Goal: Task Accomplishment & Management: Complete application form

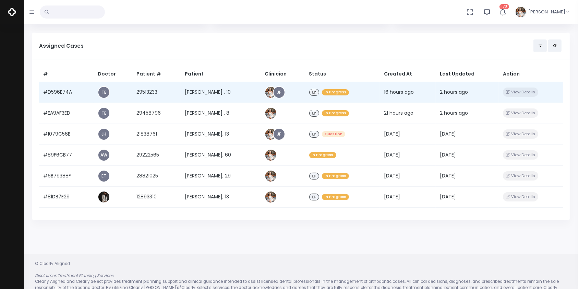
scroll to position [68, 0]
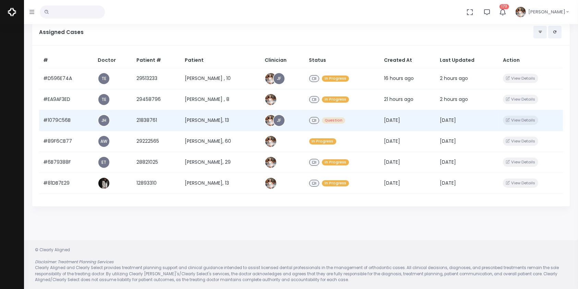
click at [71, 122] on td "#1079C56B" at bounding box center [66, 120] width 55 height 21
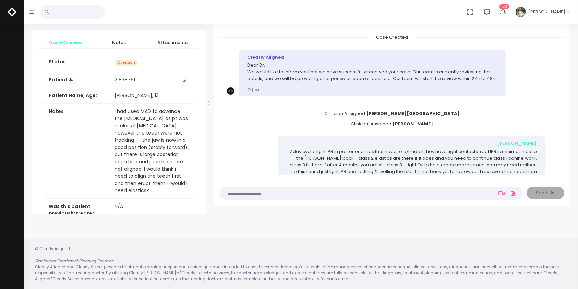
scroll to position [152, 0]
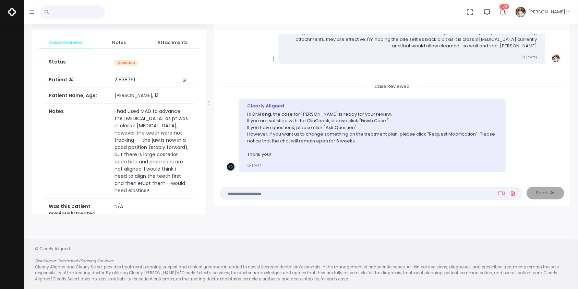
click at [359, 124] on p "Hi [PERSON_NAME] , the case for [PERSON_NAME] is ready for your review. If you …" at bounding box center [372, 134] width 251 height 47
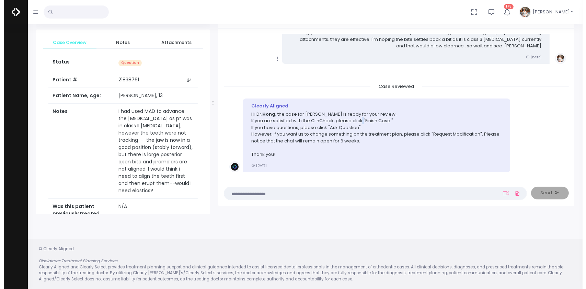
scroll to position [305, 0]
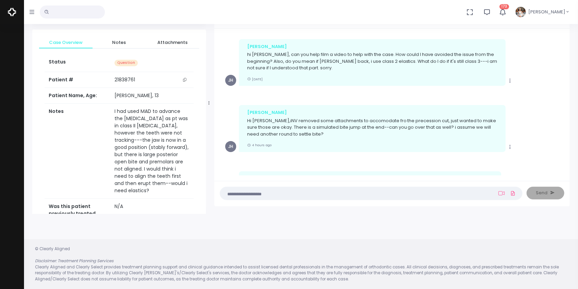
click at [270, 194] on textarea at bounding box center [357, 193] width 267 height 8
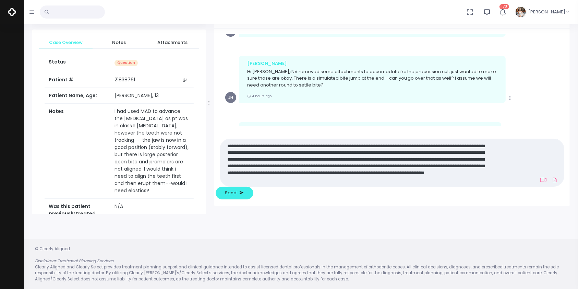
scroll to position [0, 0]
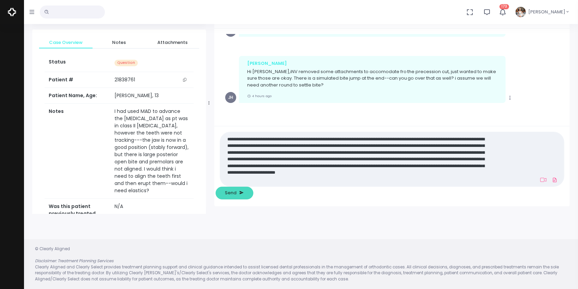
type textarea "**********"
click at [254, 191] on button "Send" at bounding box center [235, 193] width 38 height 13
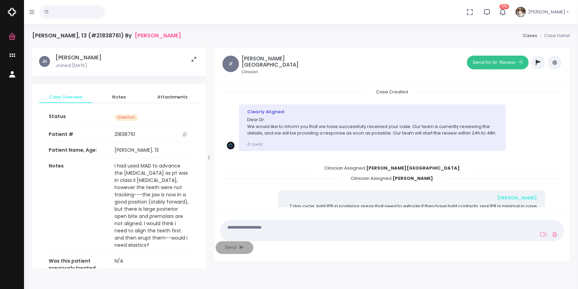
click at [488, 60] on button "Send for Dr. Review" at bounding box center [498, 63] width 62 height 14
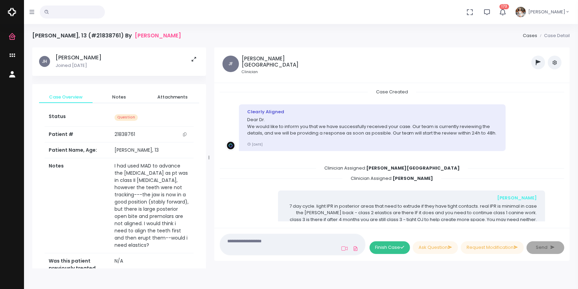
click at [389, 247] on button "Finish Case" at bounding box center [390, 247] width 40 height 13
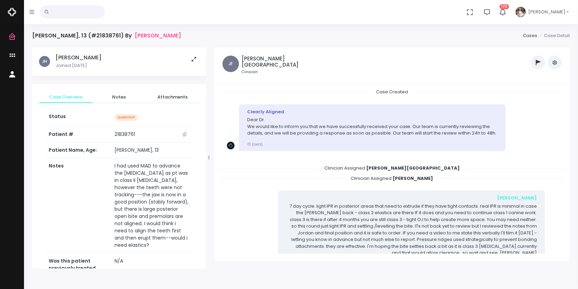
scroll to position [545, 0]
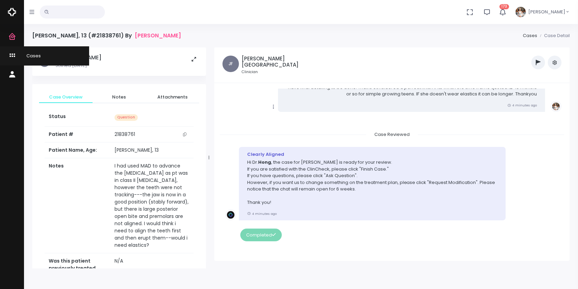
click at [13, 55] on icon "scrollable content" at bounding box center [13, 55] width 10 height 9
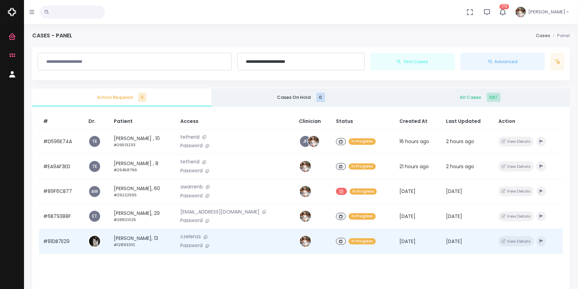
click at [62, 245] on td "#81DB7E29" at bounding box center [61, 241] width 45 height 25
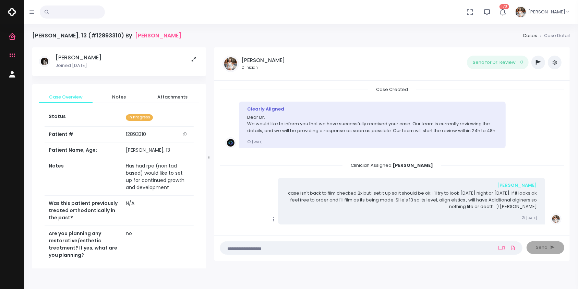
scroll to position [10, 0]
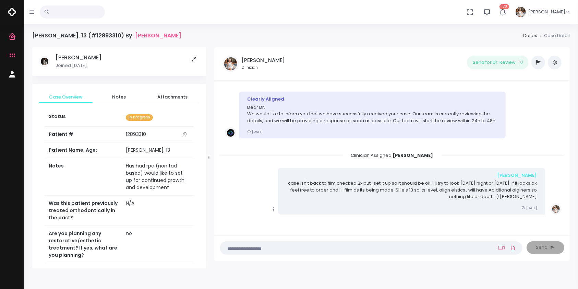
drag, startPoint x: 206, startPoint y: 156, endPoint x: 211, endPoint y: 155, distance: 4.9
click at [211, 155] on div "[PERSON_NAME] Joined [DATE] Case Overview Notes Attachments Status In Progress …" at bounding box center [301, 157] width 546 height 221
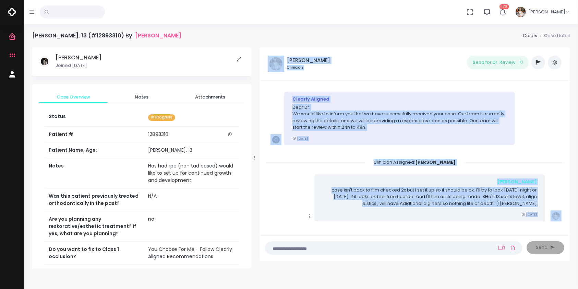
drag, startPoint x: 208, startPoint y: 155, endPoint x: 274, endPoint y: 157, distance: 66.2
click at [256, 157] on div at bounding box center [254, 157] width 3 height 216
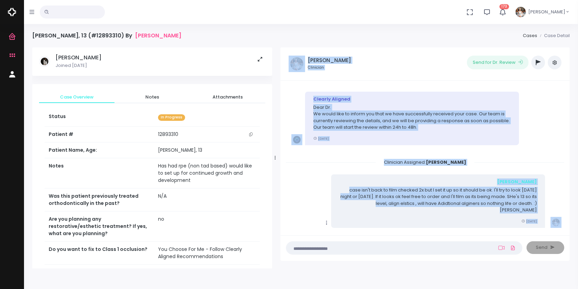
scroll to position [152, 0]
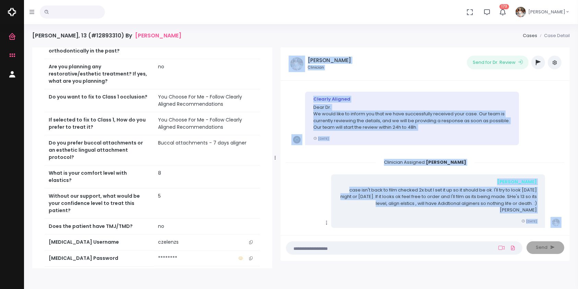
click at [251, 240] on icon "scrollable content" at bounding box center [250, 242] width 3 height 4
copy div "Loremip, Dolors Ametconse Adip eli Se. Doeius ‼️ Temporin Utlabor Etdol Magn Al…"
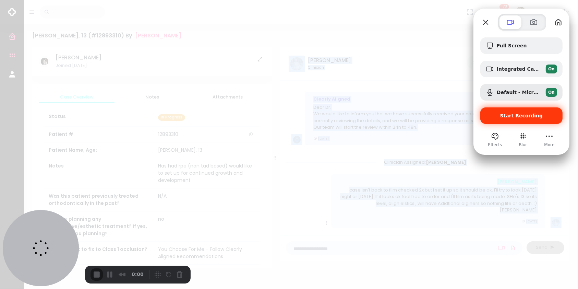
click at [517, 116] on span "Start Recording" at bounding box center [522, 115] width 43 height 5
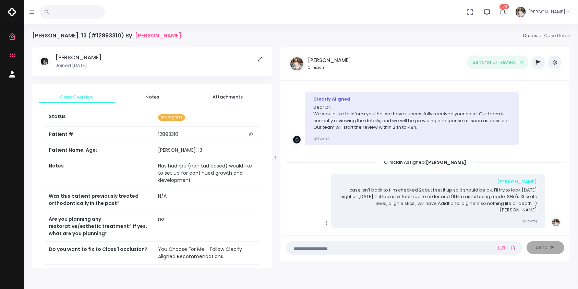
click at [433, 244] on textarea at bounding box center [391, 248] width 201 height 8
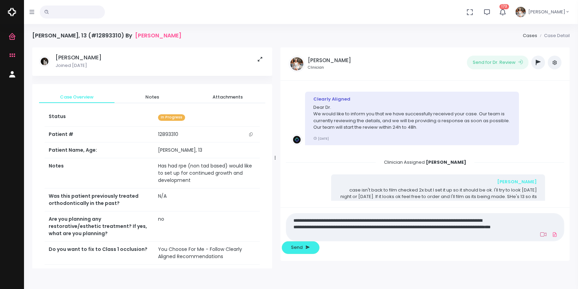
type textarea "**********"
click at [541, 237] on icon at bounding box center [544, 234] width 6 height 5
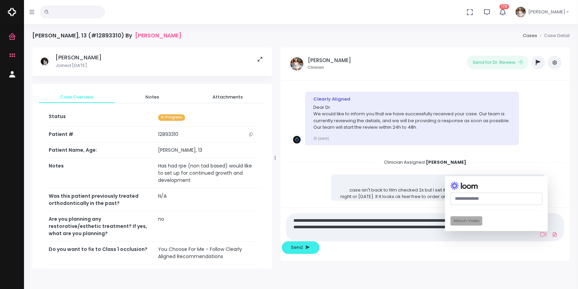
click at [469, 205] on input "text" at bounding box center [497, 198] width 92 height 13
paste input "********"
type input "********"
click at [451, 226] on button "Attach Video" at bounding box center [467, 220] width 32 height 9
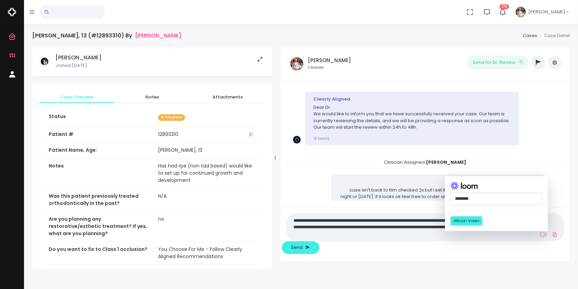
drag, startPoint x: 447, startPoint y: 211, endPoint x: 387, endPoint y: 217, distance: 60.7
click at [387, 217] on div "**********" at bounding box center [426, 171] width 290 height 180
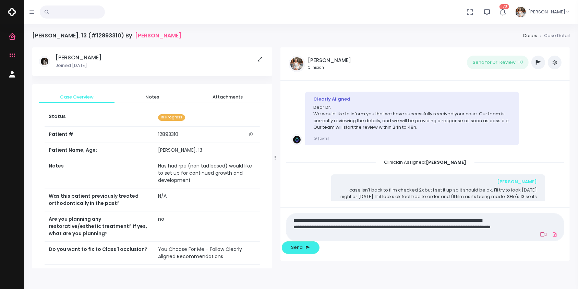
click at [541, 237] on icon at bounding box center [544, 234] width 6 height 5
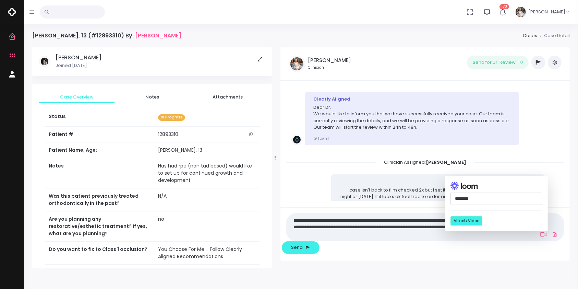
scroll to position [27, 0]
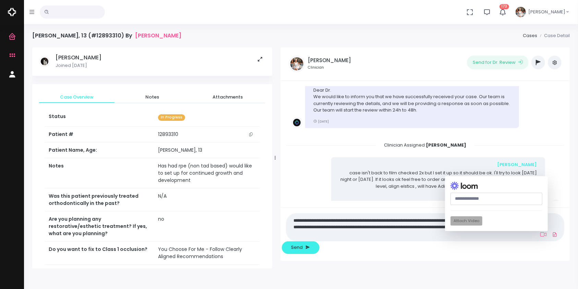
click at [458, 205] on input "text" at bounding box center [497, 198] width 92 height 13
paste input "**********"
type input "**********"
click at [451, 226] on button "Attach Video" at bounding box center [467, 220] width 32 height 9
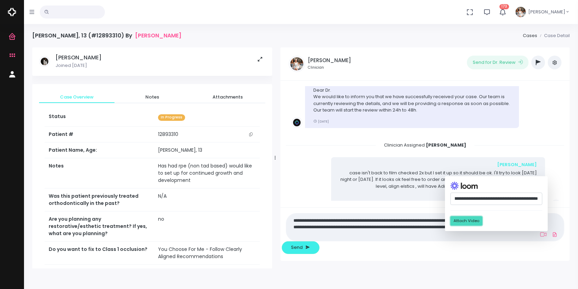
scroll to position [0, 0]
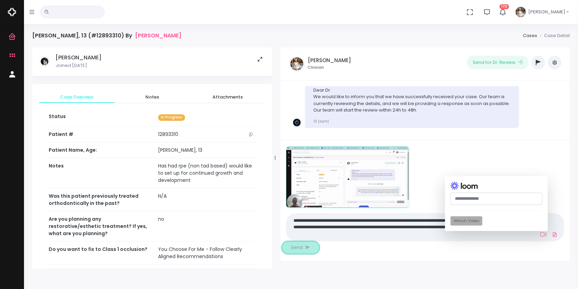
click at [303, 247] on span "Send" at bounding box center [298, 247] width 12 height 7
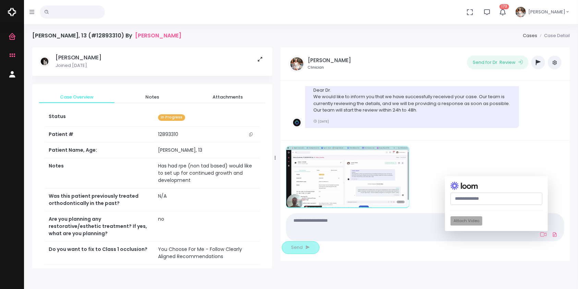
scroll to position [162, 0]
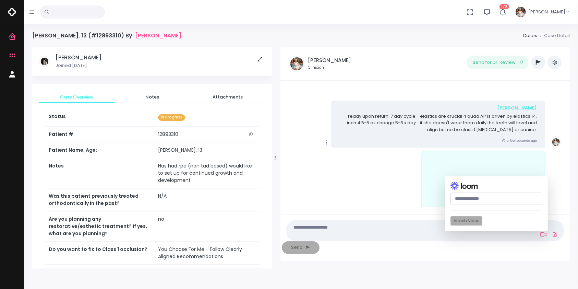
click at [328, 139] on icon "scrollable content" at bounding box center [327, 142] width 6 height 6
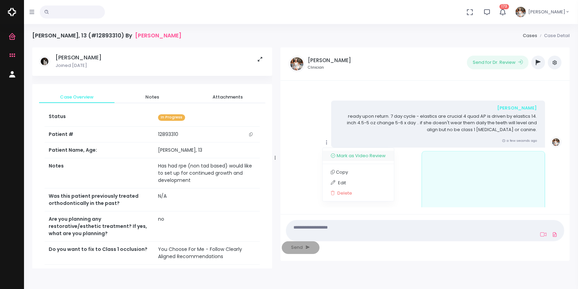
click at [348, 151] on link "Mark as Video Review" at bounding box center [358, 156] width 71 height 11
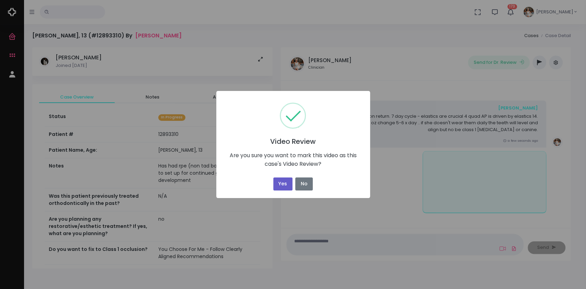
click at [281, 189] on button "Yes" at bounding box center [282, 183] width 19 height 13
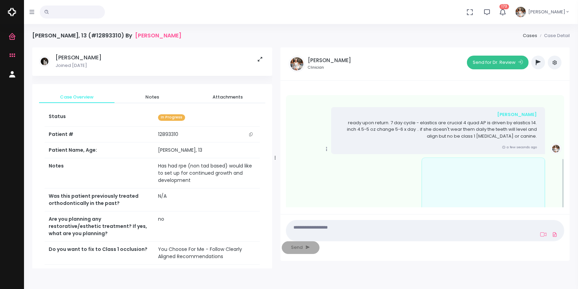
scroll to position [168, 0]
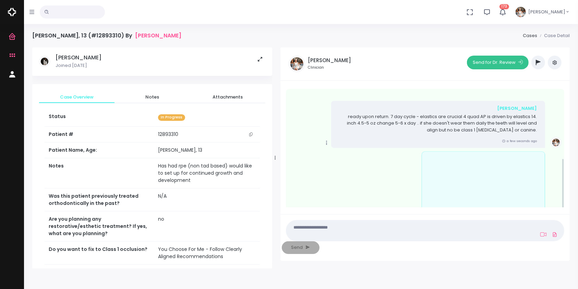
click at [508, 62] on button "Send for Dr. Review" at bounding box center [498, 63] width 62 height 14
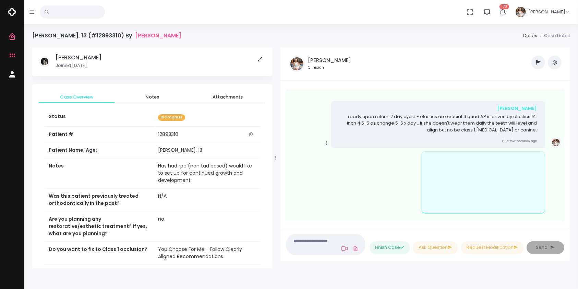
scroll to position [299, 0]
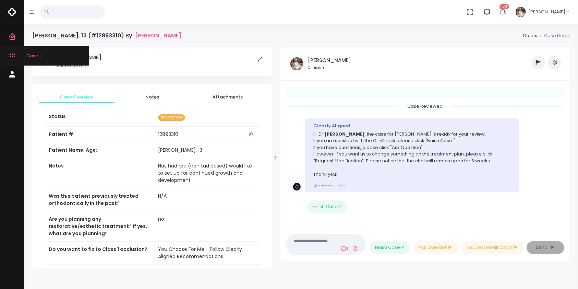
click at [9, 56] on icon "scrollable content" at bounding box center [13, 55] width 10 height 9
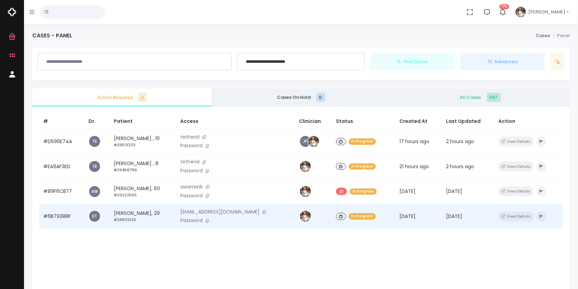
click at [45, 219] on td "#6B79388F" at bounding box center [61, 216] width 45 height 25
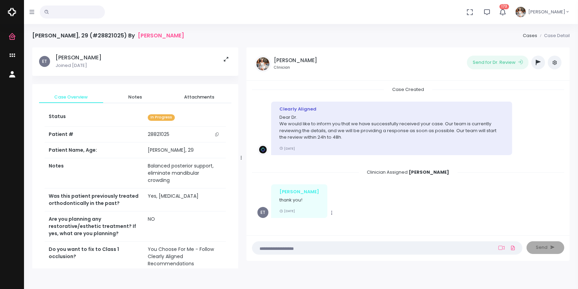
drag, startPoint x: 210, startPoint y: 159, endPoint x: 242, endPoint y: 162, distance: 32.5
click at [243, 162] on div at bounding box center [241, 157] width 3 height 216
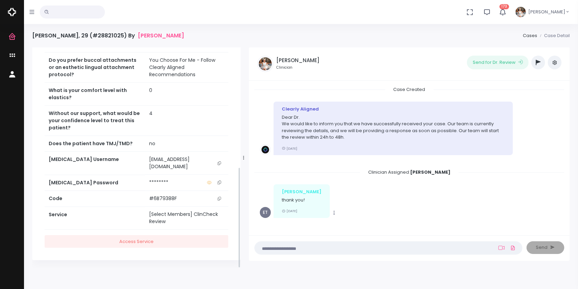
scroll to position [261, 0]
click at [220, 165] on icon "scrollable content" at bounding box center [219, 163] width 3 height 4
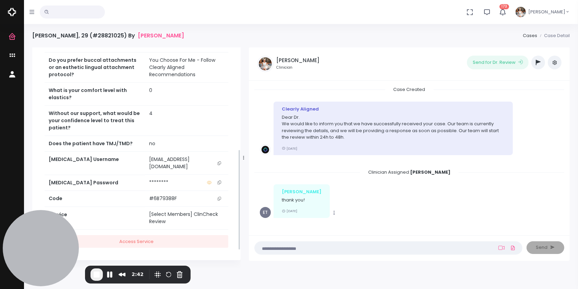
scroll to position [109, 0]
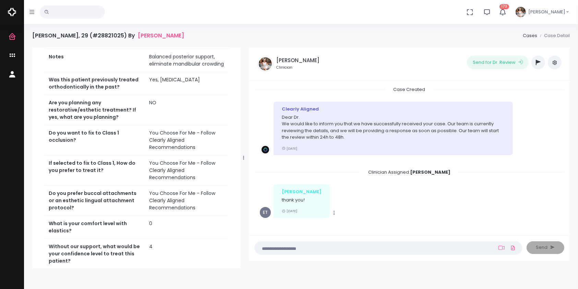
click at [314, 245] on textarea at bounding box center [375, 248] width 233 height 8
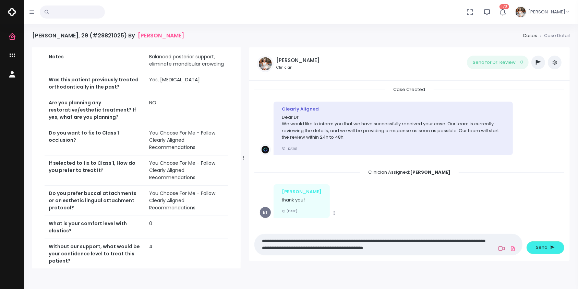
type textarea "**********"
click at [499, 246] on icon at bounding box center [502, 248] width 6 height 4
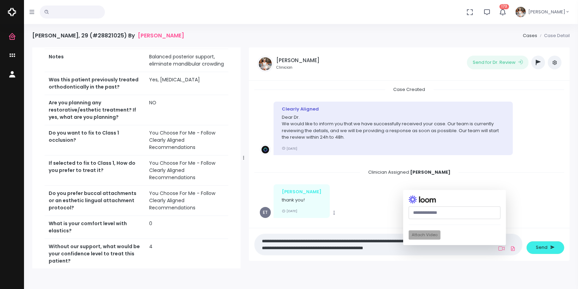
click at [450, 212] on input "text" at bounding box center [455, 213] width 92 height 13
paste input "**********"
type input "**********"
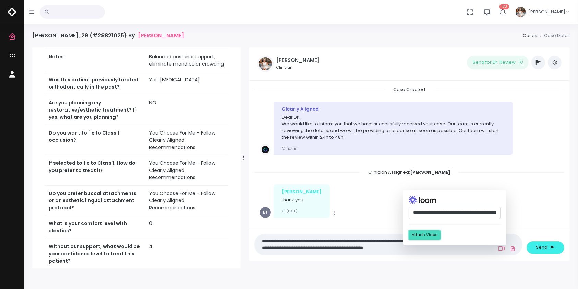
click at [431, 233] on button "Attach Video" at bounding box center [425, 234] width 32 height 9
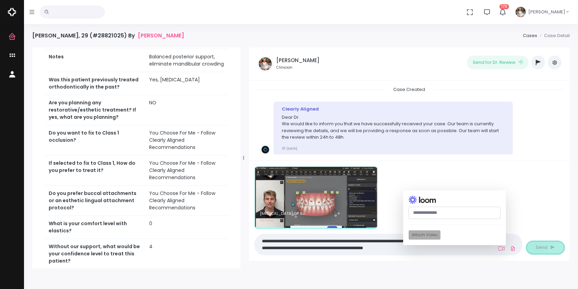
click at [538, 248] on span "Send" at bounding box center [543, 247] width 12 height 7
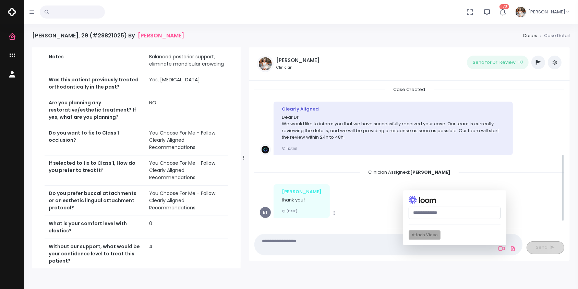
scroll to position [136, 0]
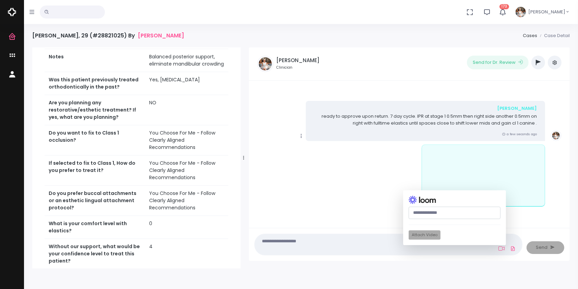
click at [303, 135] on icon "scrollable content" at bounding box center [302, 136] width 6 height 6
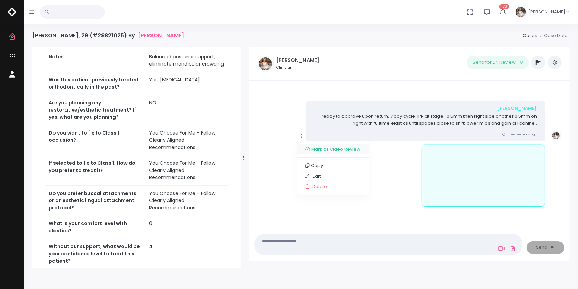
click at [322, 150] on link "Mark as Video Review" at bounding box center [332, 149] width 71 height 11
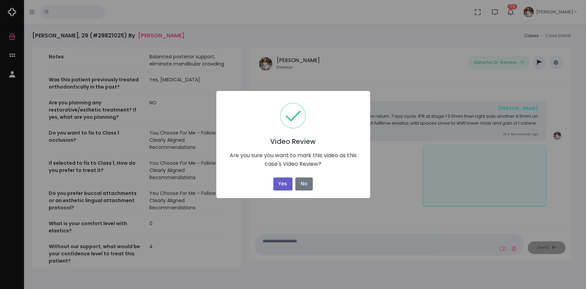
click at [286, 182] on button "Yes" at bounding box center [282, 183] width 19 height 13
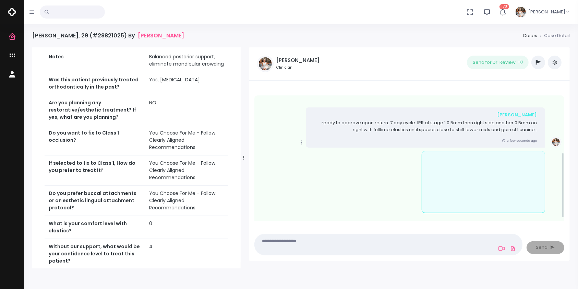
scroll to position [143, 0]
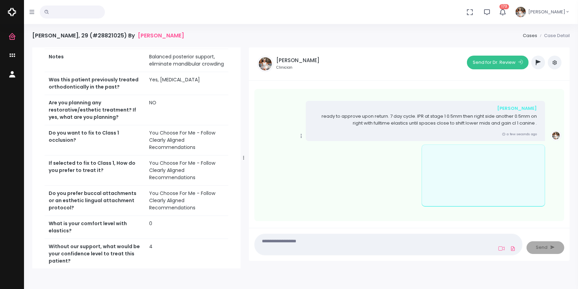
click at [494, 63] on button "Send for Dr. Review" at bounding box center [498, 63] width 62 height 14
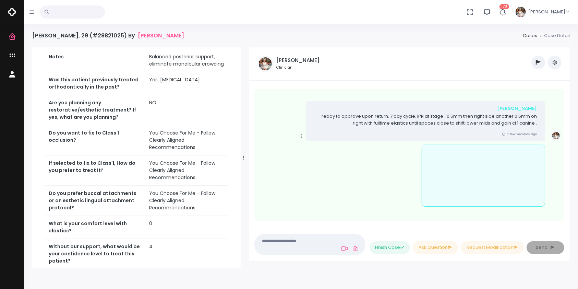
scroll to position [273, 0]
